Goal: Task Accomplishment & Management: Manage account settings

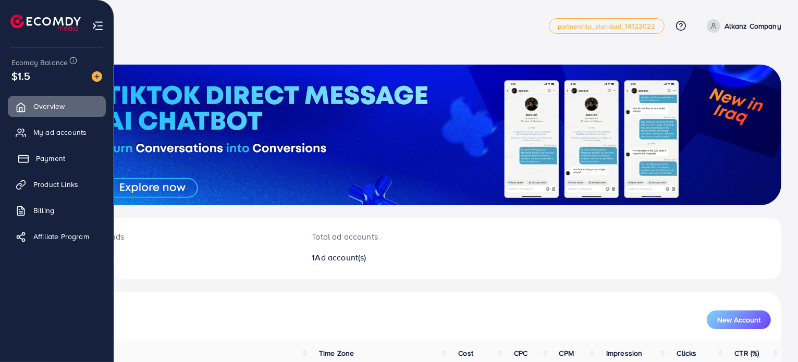
click at [43, 157] on span "Payment" at bounding box center [50, 158] width 29 height 10
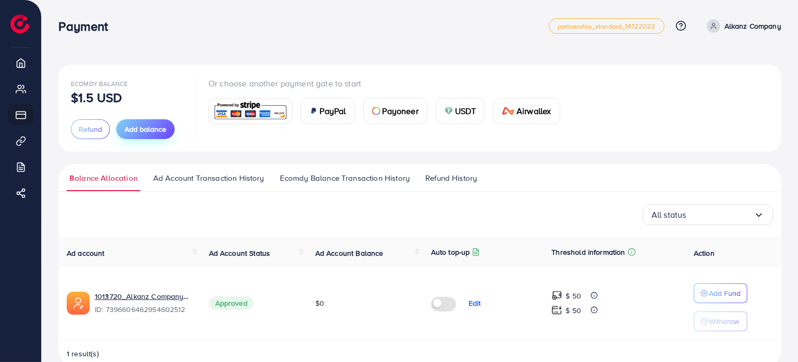
click at [136, 131] on span "Add balance" at bounding box center [146, 129] width 42 height 10
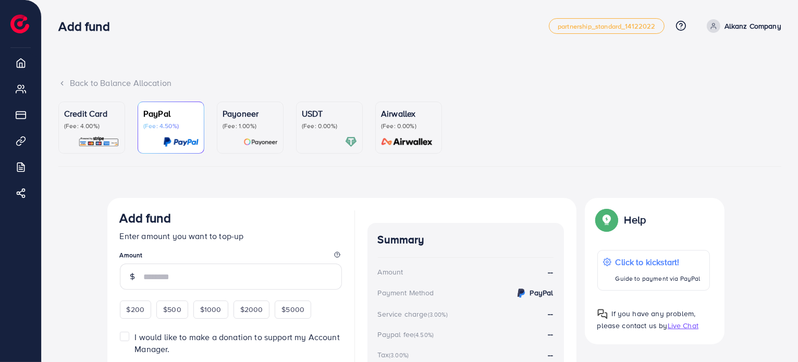
click at [108, 120] on div "Credit Card (Fee: 4.00%)" at bounding box center [91, 118] width 55 height 23
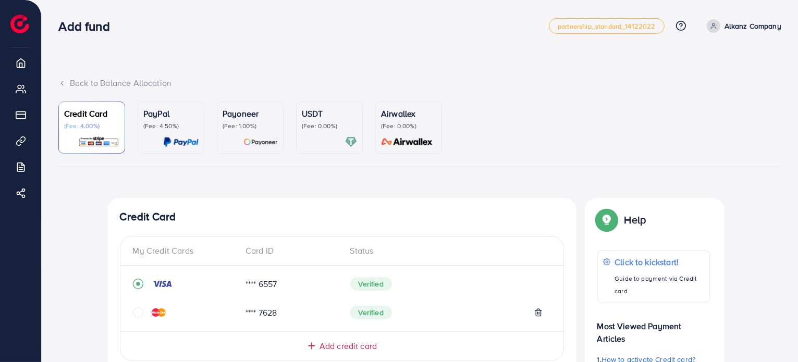
scroll to position [314, 0]
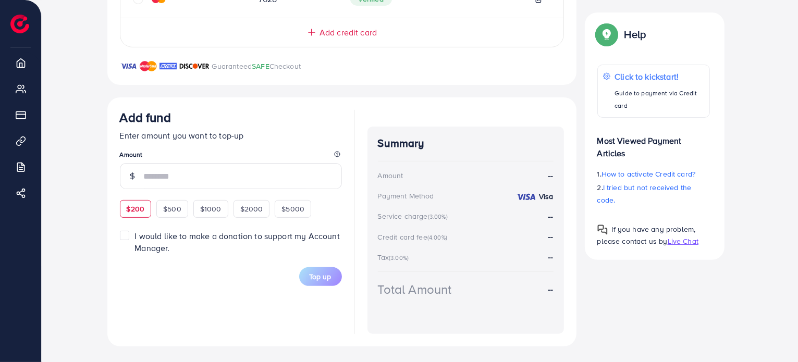
click at [130, 208] on span "$200" at bounding box center [136, 209] width 18 height 10
type input "***"
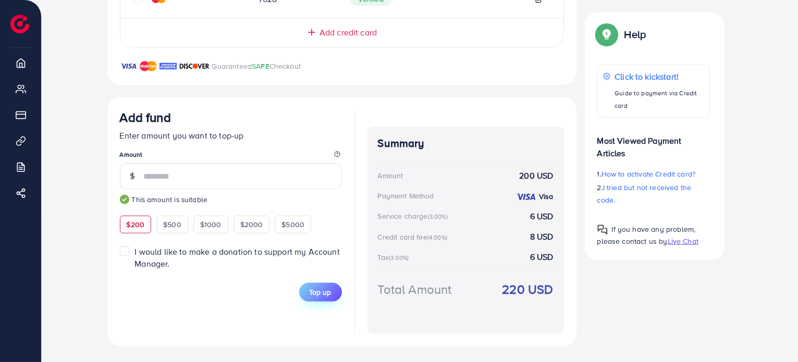
click at [323, 293] on span "Top up" at bounding box center [321, 292] width 22 height 10
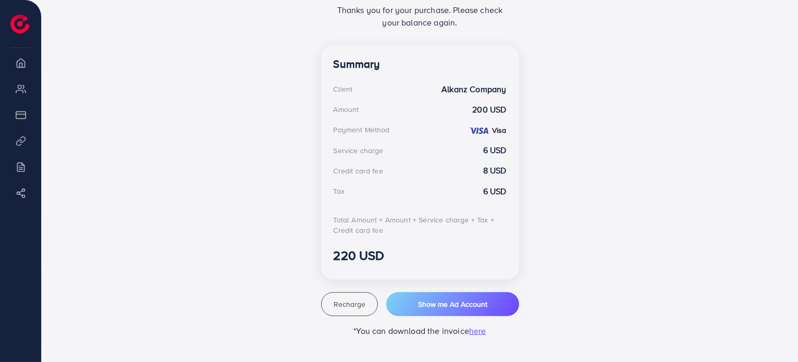
scroll to position [257, 0]
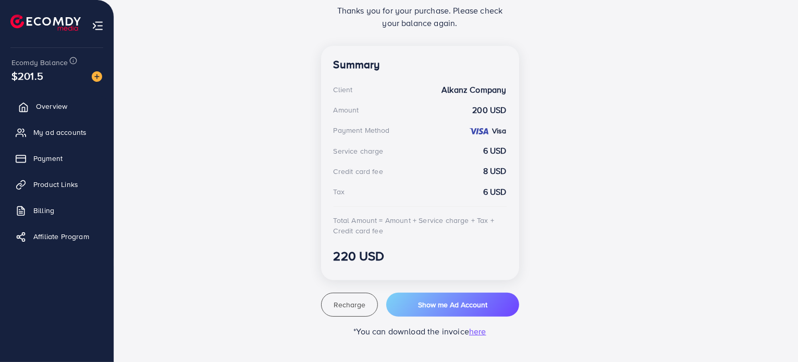
click at [39, 110] on span "Overview" at bounding box center [51, 106] width 31 height 10
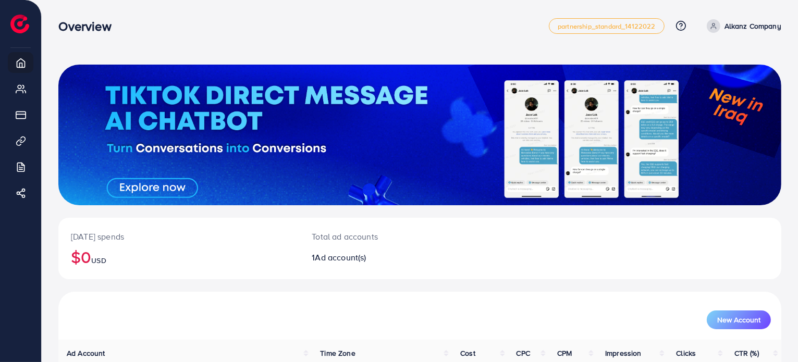
scroll to position [90, 0]
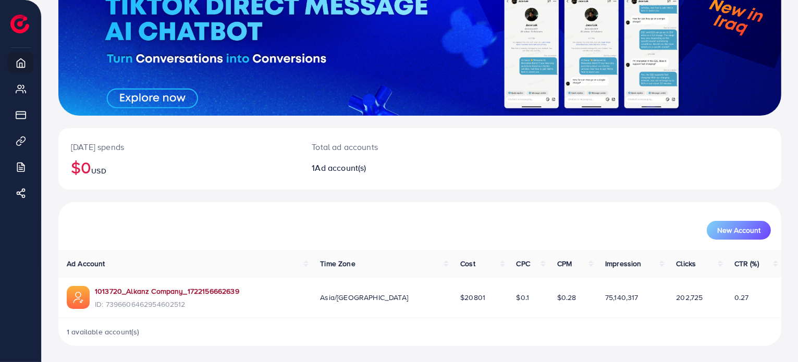
click at [179, 291] on link "1013720_Alkanz Company_1722156662639" at bounding box center [167, 291] width 144 height 10
